Goal: Complete application form: Complete application form

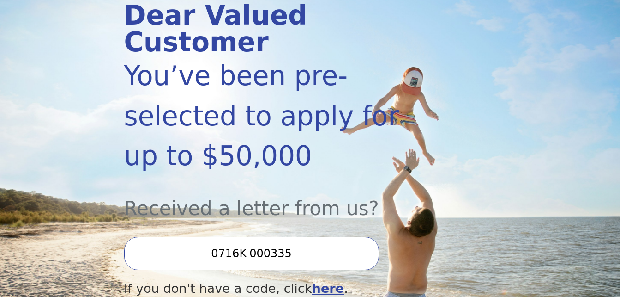
scroll to position [150, 0]
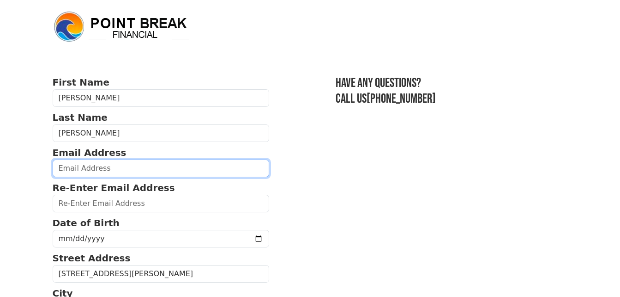
click at [98, 169] on input "email" at bounding box center [161, 168] width 217 height 18
type input "[EMAIL_ADDRESS][DOMAIN_NAME]"
type input "10tenpinguy7@gmail.com"
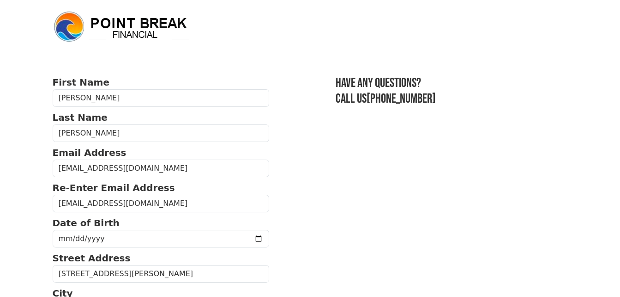
select select "AK"
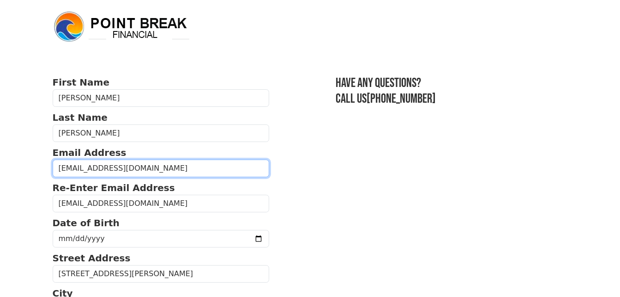
type input "(907) 202-6693"
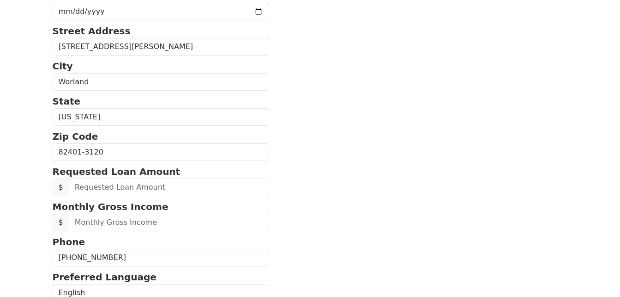
scroll to position [221, 0]
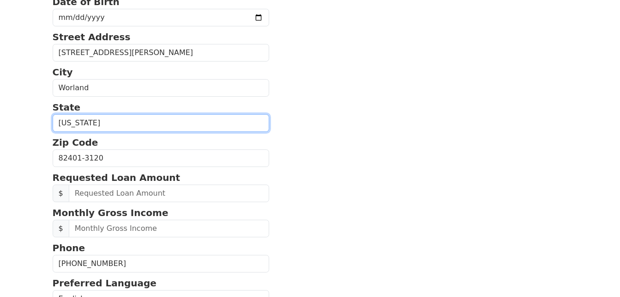
click at [87, 122] on select "Alabama Alaska Arizona Arkansas California Colorado Connecticut Delaware Distri…" at bounding box center [161, 123] width 217 height 18
select select "WY"
click at [53, 114] on select "Alabama Alaska Arizona Arkansas California Colorado Connecticut Delaware Distri…" at bounding box center [161, 123] width 217 height 18
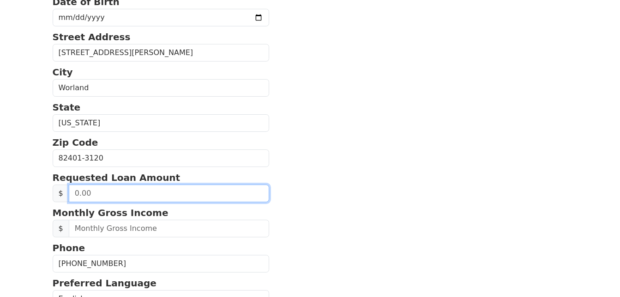
click at [134, 193] on input "text" at bounding box center [169, 193] width 201 height 18
type input "50,000.00"
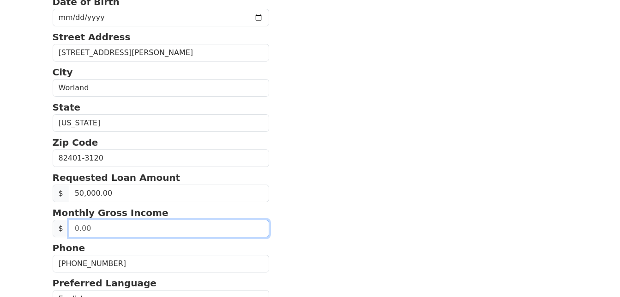
click at [97, 228] on input "text" at bounding box center [169, 228] width 201 height 18
type input "155,000.00"
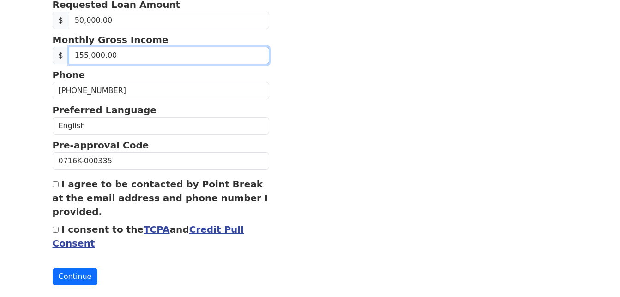
scroll to position [395, 0]
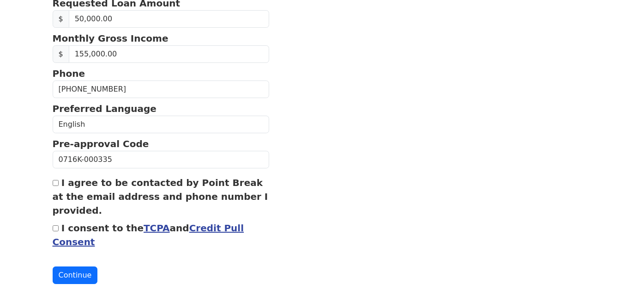
click at [56, 230] on input "I consent to the TCPA and Credit Pull Consent" at bounding box center [56, 228] width 6 height 6
checkbox input "true"
click at [71, 278] on button "Continue" at bounding box center [75, 275] width 45 height 18
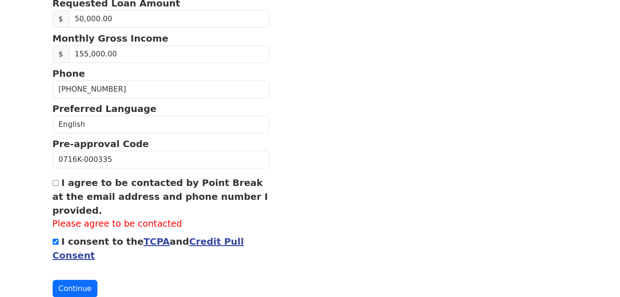
click at [57, 183] on input "I agree to be contacted by Point Break at the email address and phone number I …" at bounding box center [56, 183] width 6 height 6
checkbox input "true"
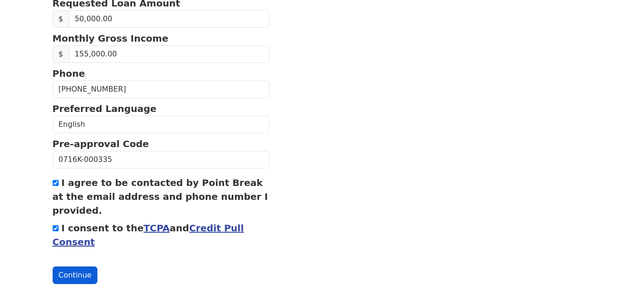
click at [72, 274] on button "Continue" at bounding box center [75, 275] width 45 height 18
click at [75, 268] on button "Continue" at bounding box center [75, 275] width 45 height 18
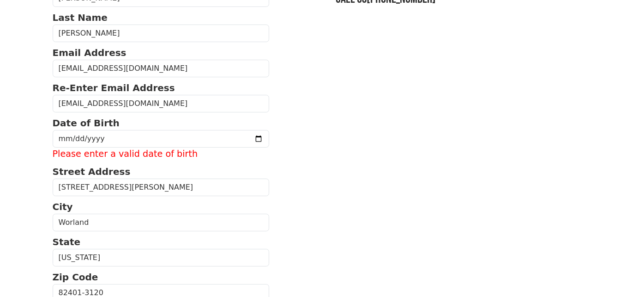
scroll to position [103, 0]
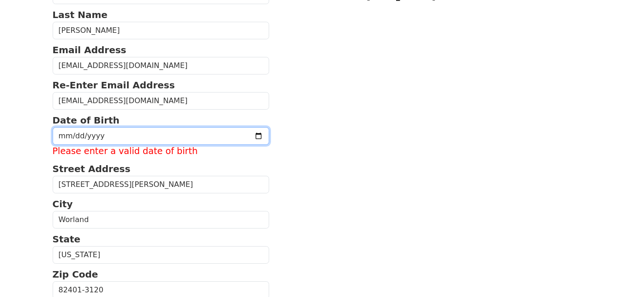
click at [76, 134] on input "date" at bounding box center [161, 136] width 217 height 18
click at [66, 134] on input "date" at bounding box center [161, 136] width 217 height 18
type input "1958-09-05"
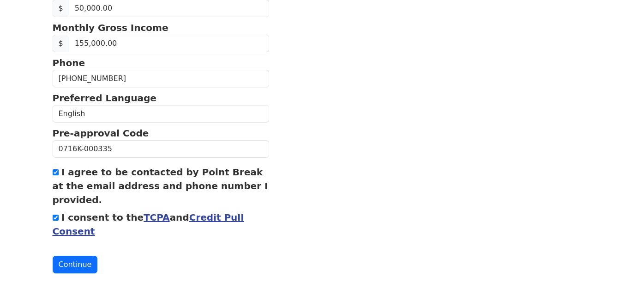
scroll to position [410, 0]
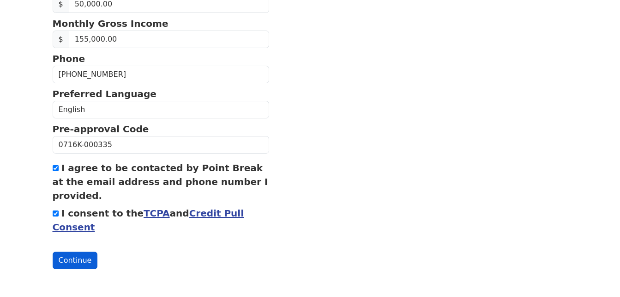
click at [78, 261] on button "Continue" at bounding box center [75, 260] width 45 height 18
